Goal: Use online tool/utility: Utilize a website feature to perform a specific function

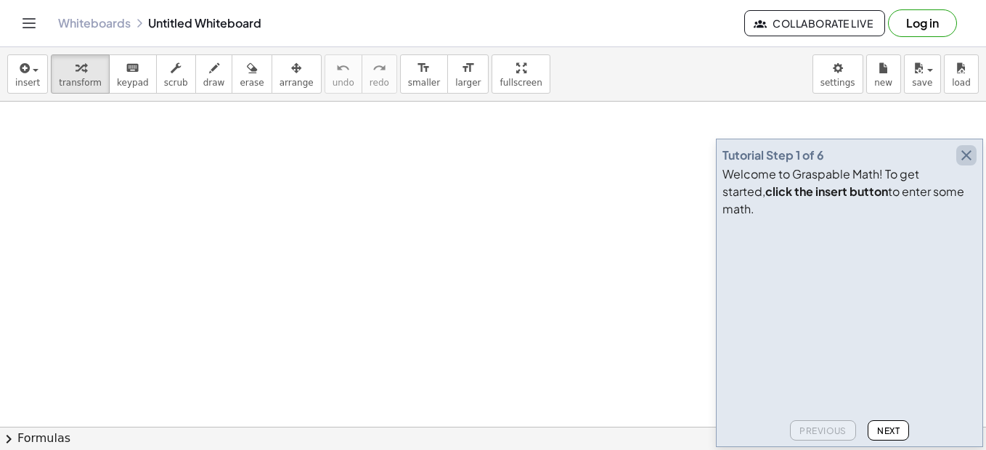
click at [965, 164] on icon "button" at bounding box center [966, 155] width 17 height 17
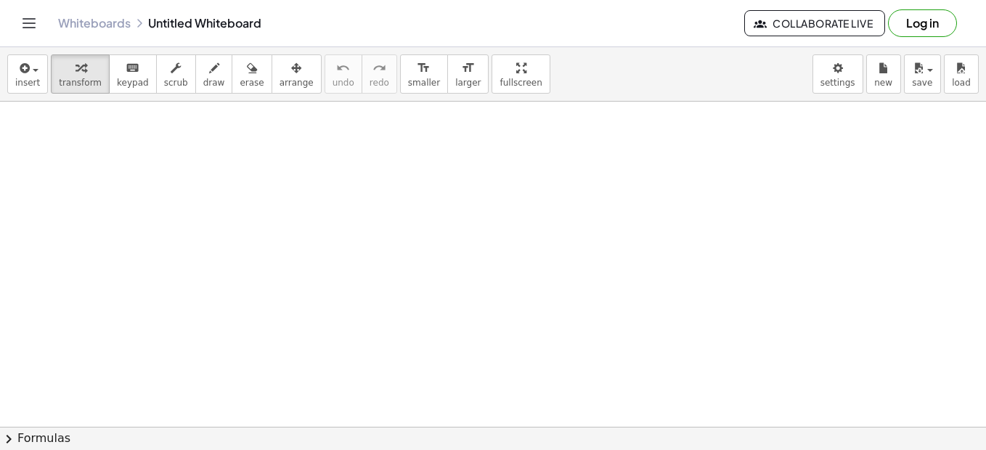
scroll to position [290, 0]
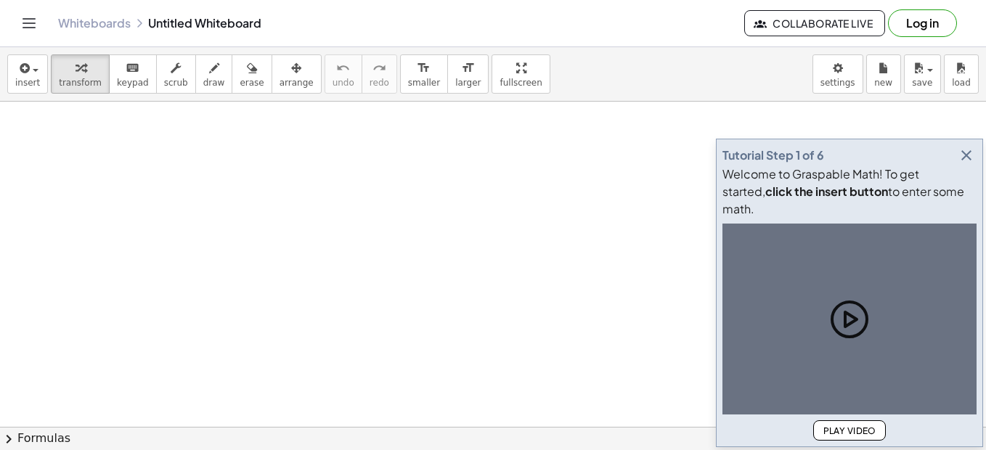
click at [962, 164] on icon "button" at bounding box center [966, 155] width 17 height 17
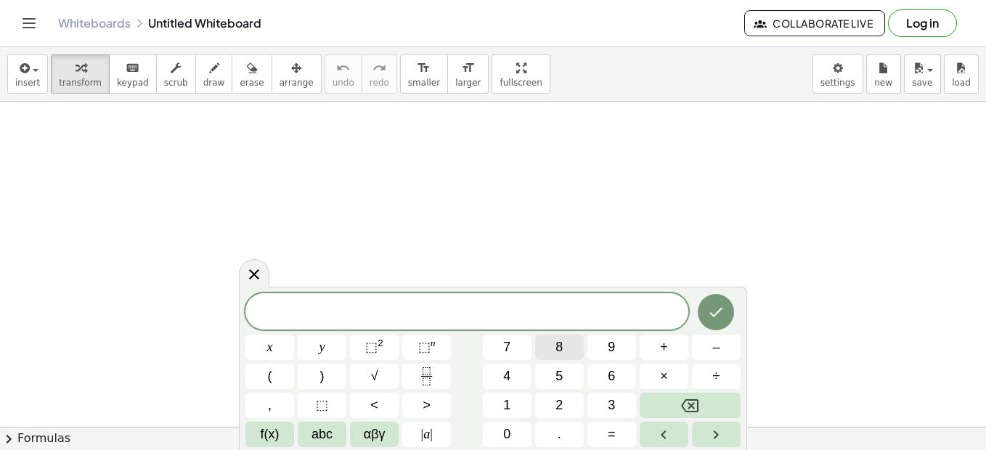
click at [556, 354] on span "8" at bounding box center [559, 348] width 7 height 20
click at [250, 269] on icon at bounding box center [253, 274] width 17 height 17
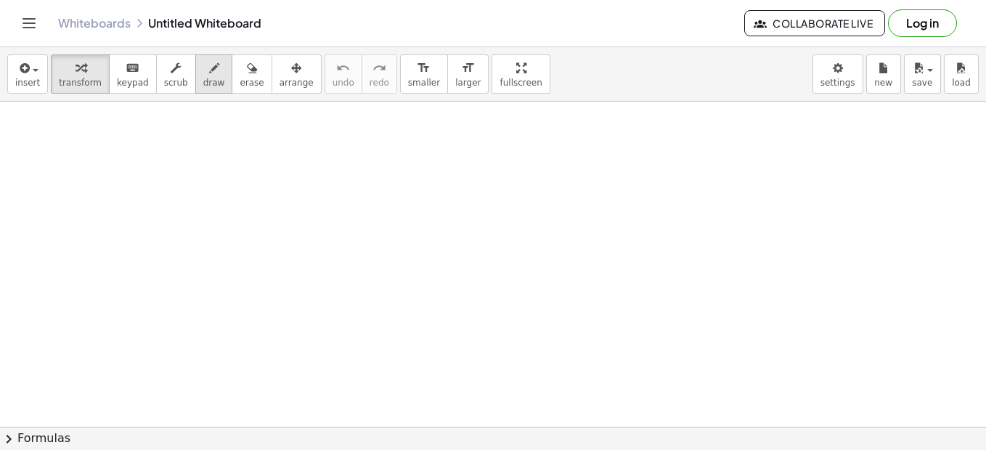
click at [203, 68] on div "button" at bounding box center [214, 67] width 22 height 17
drag, startPoint x: 222, startPoint y: 233, endPoint x: 359, endPoint y: 206, distance: 139.9
click at [359, 206] on div at bounding box center [493, 427] width 986 height 651
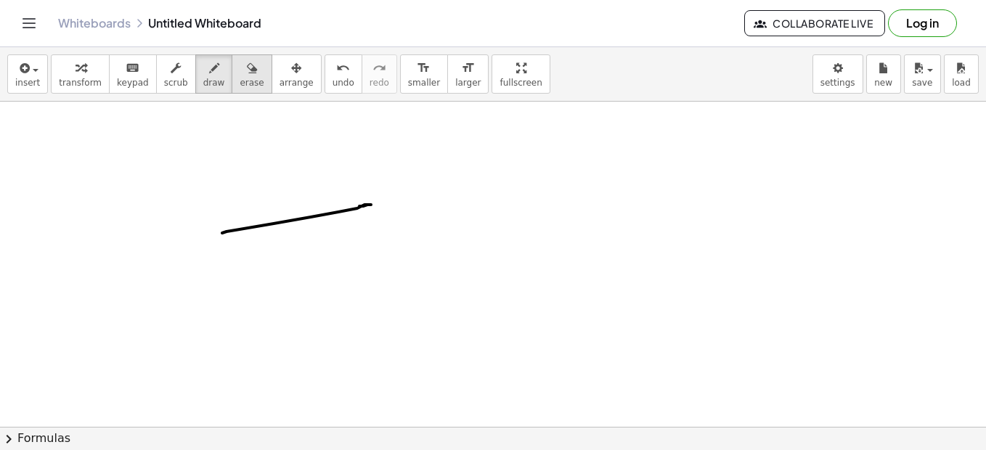
click at [240, 68] on div "button" at bounding box center [252, 67] width 24 height 17
drag, startPoint x: 251, startPoint y: 189, endPoint x: 393, endPoint y: 185, distance: 142.4
click at [393, 185] on div at bounding box center [493, 427] width 986 height 651
click at [205, 69] on div "button" at bounding box center [214, 67] width 22 height 17
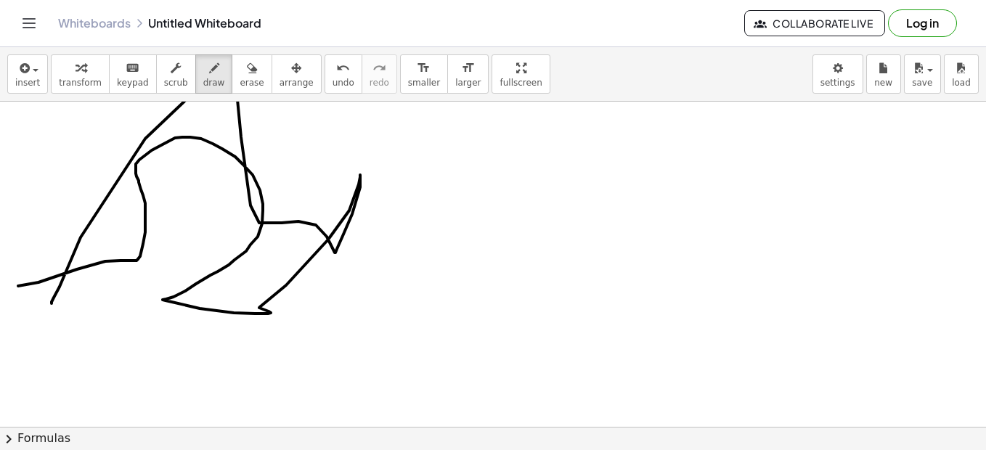
drag, startPoint x: 18, startPoint y: 286, endPoint x: 52, endPoint y: 306, distance: 39.1
click at [52, 306] on div at bounding box center [493, 427] width 986 height 651
click at [240, 88] on span "erase" at bounding box center [252, 83] width 24 height 10
click at [240, 79] on span "erase" at bounding box center [252, 83] width 24 height 10
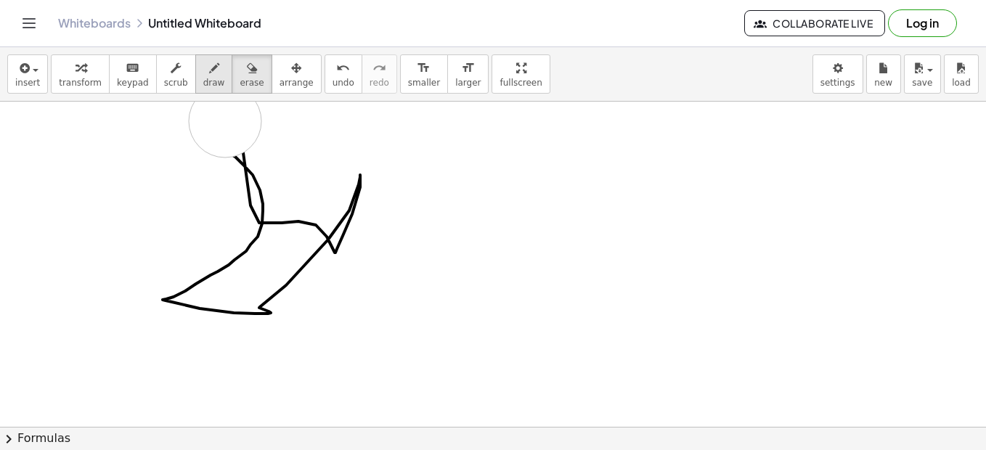
drag, startPoint x: 46, startPoint y: 220, endPoint x: 203, endPoint y: 65, distance: 221.3
click at [227, 121] on div at bounding box center [493, 427] width 986 height 651
click at [247, 70] on icon "button" at bounding box center [252, 68] width 10 height 17
click at [240, 87] on span "erase" at bounding box center [252, 83] width 24 height 10
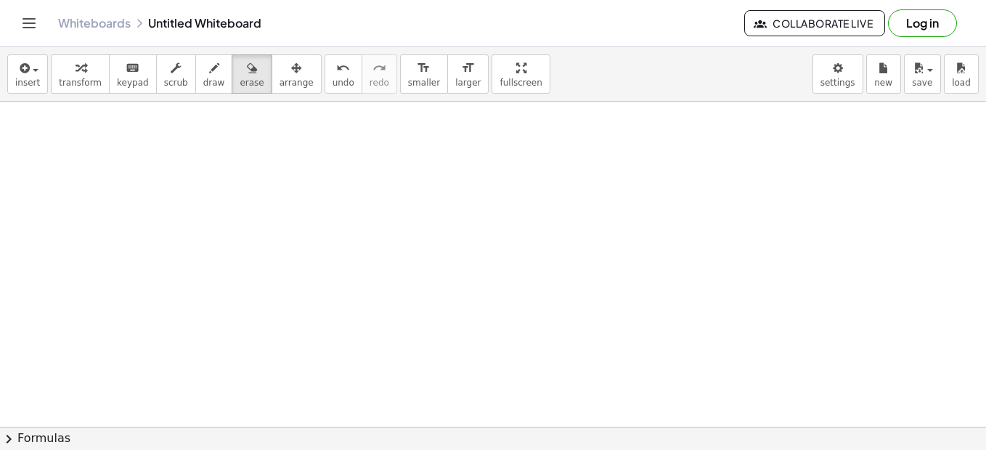
drag, startPoint x: 241, startPoint y: 144, endPoint x: 290, endPoint y: 7, distance: 145.6
click at [306, 46] on div "Graspable Math Activities Get Started Activity Bank Assigned Work Classes White…" at bounding box center [493, 225] width 986 height 450
